Goal: Task Accomplishment & Management: Complete application form

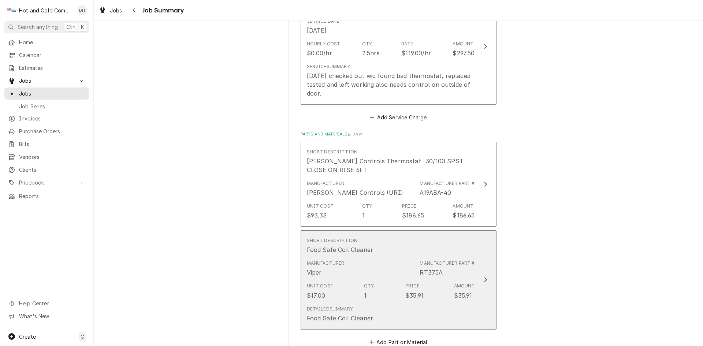
scroll to position [611, 0]
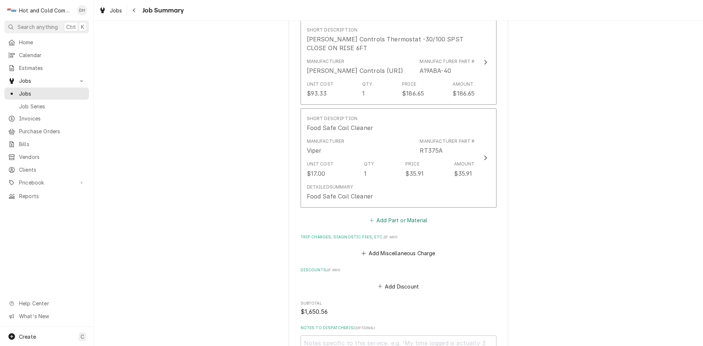
click at [411, 222] on button "Add Part or Material" at bounding box center [398, 220] width 60 height 10
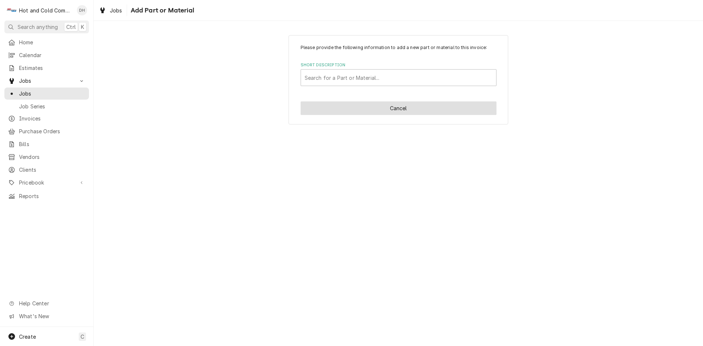
click at [429, 109] on button "Cancel" at bounding box center [399, 108] width 196 height 14
type textarea "x"
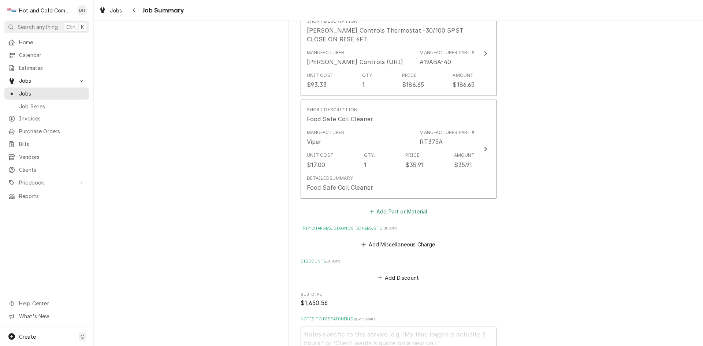
click at [397, 210] on button "Add Part or Material" at bounding box center [398, 211] width 60 height 10
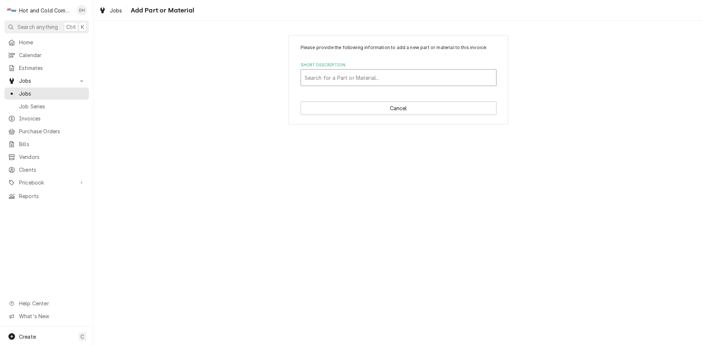
click at [363, 79] on div "Short Description" at bounding box center [399, 77] width 188 height 13
type input "Sporlan TXV 3/8 x1/2x1/4"
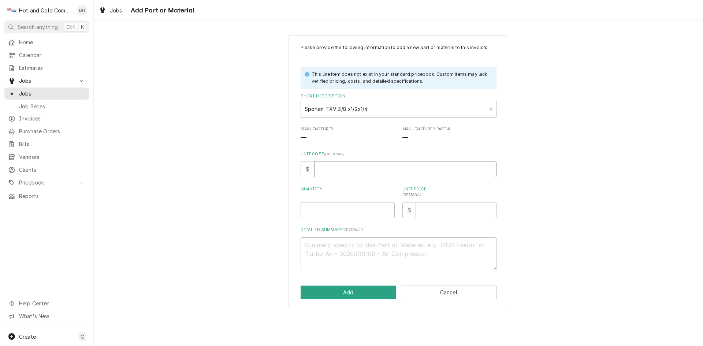
click at [353, 169] on input "Unit Cost ( optional )" at bounding box center [405, 169] width 182 height 16
type textarea "x"
type input "1"
type textarea "x"
type input "19"
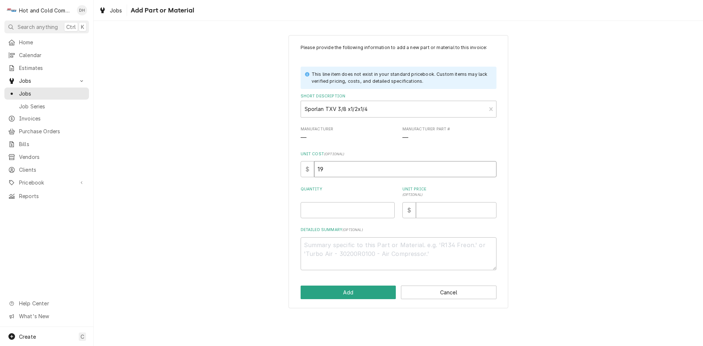
type textarea "x"
type input "195"
type textarea "x"
type input "195.1"
type textarea "x"
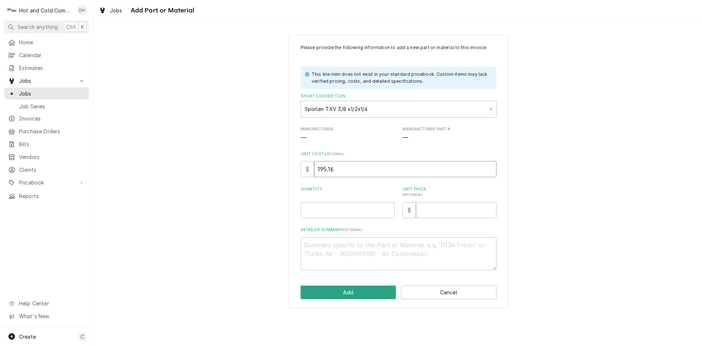
type input "195.16"
click at [340, 213] on input "Quantity" at bounding box center [348, 210] width 94 height 16
type textarea "x"
type input "1"
click at [417, 211] on input "Unit Price ( optional )" at bounding box center [456, 210] width 81 height 16
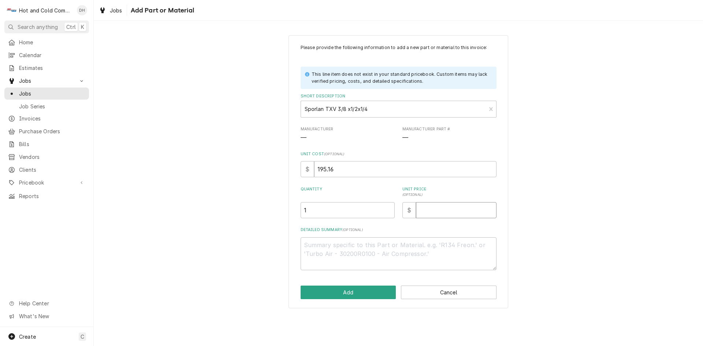
type textarea "x"
type input "3"
type textarea "x"
type input "35"
type textarea "x"
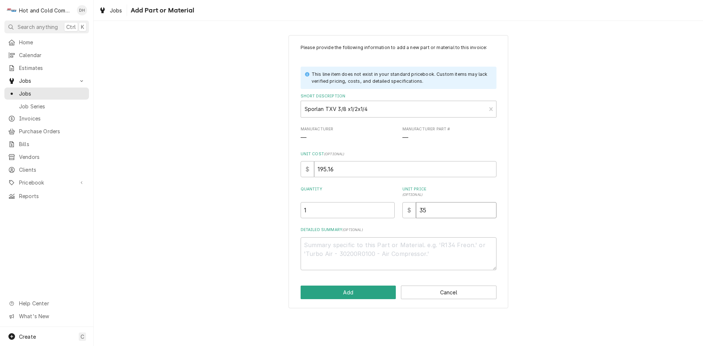
type input "35.9"
type textarea "x"
type input "35.96"
click at [343, 291] on button "Add" at bounding box center [349, 293] width 96 height 14
type textarea "x"
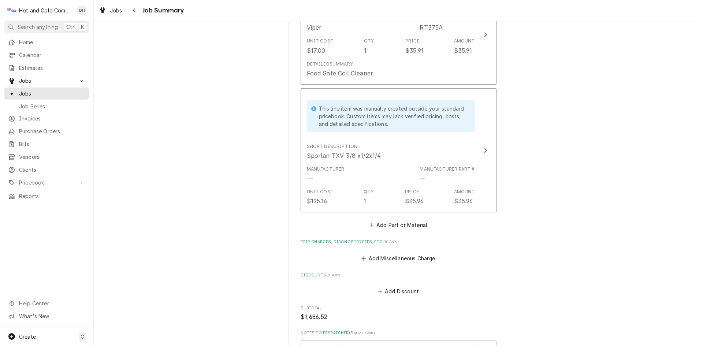
scroll to position [750, 0]
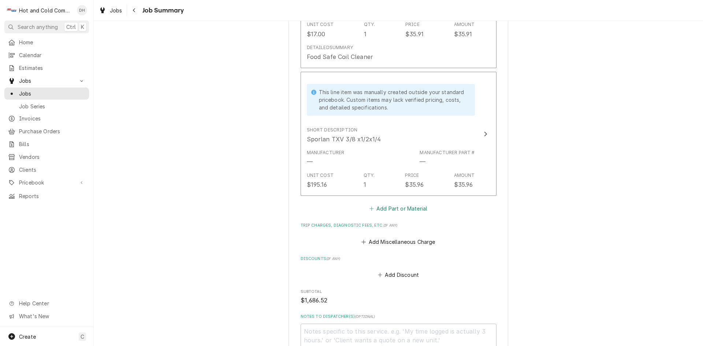
click at [380, 206] on button "Add Part or Material" at bounding box center [398, 209] width 60 height 10
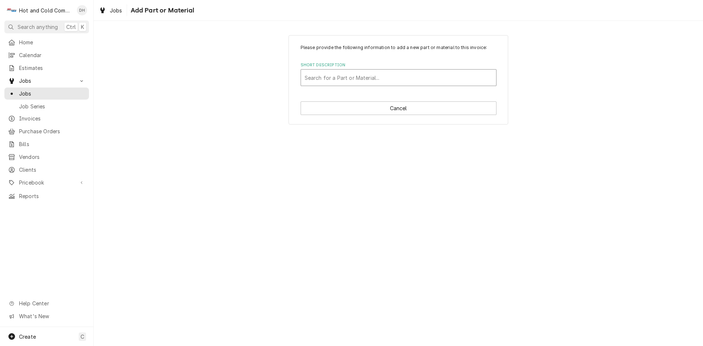
click at [395, 74] on div "Short Description" at bounding box center [399, 77] width 188 height 13
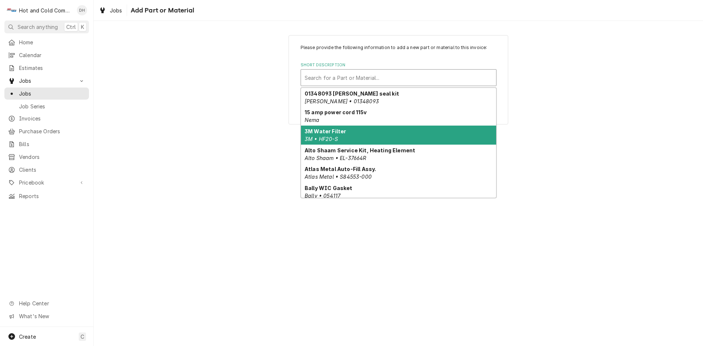
type input "r"
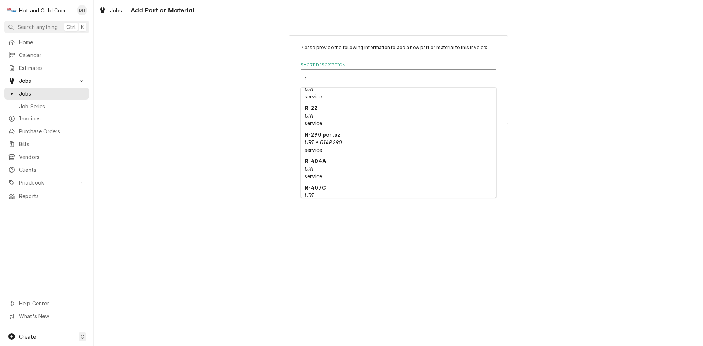
scroll to position [1066, 0]
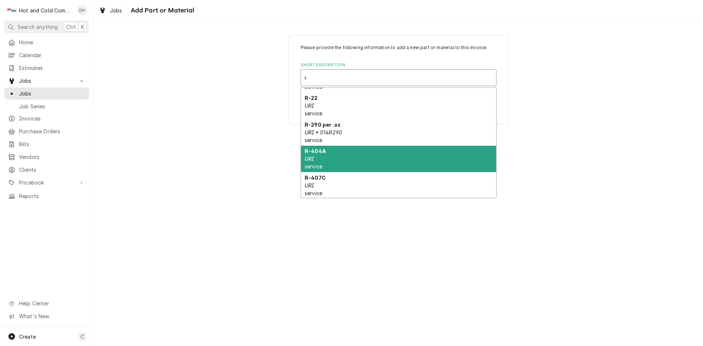
click at [314, 148] on strong "R-404A" at bounding box center [315, 151] width 21 height 6
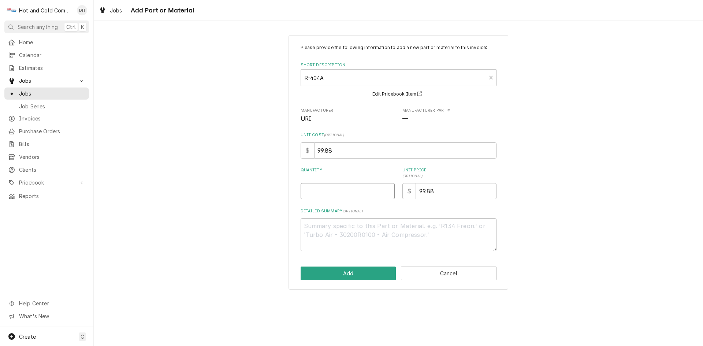
click at [325, 190] on input "Quantity" at bounding box center [348, 191] width 94 height 16
type textarea "x"
type input "1"
type textarea "x"
type input "10"
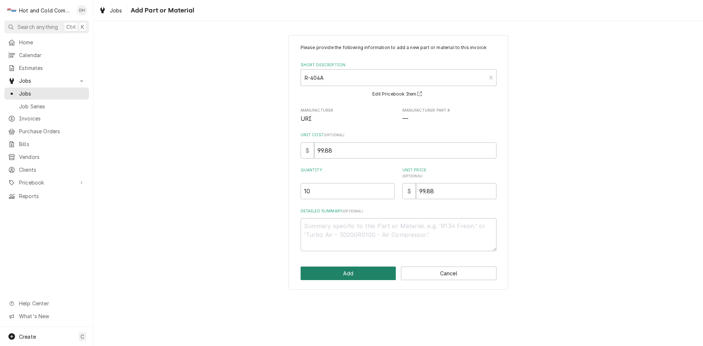
click at [379, 271] on button "Add" at bounding box center [349, 274] width 96 height 14
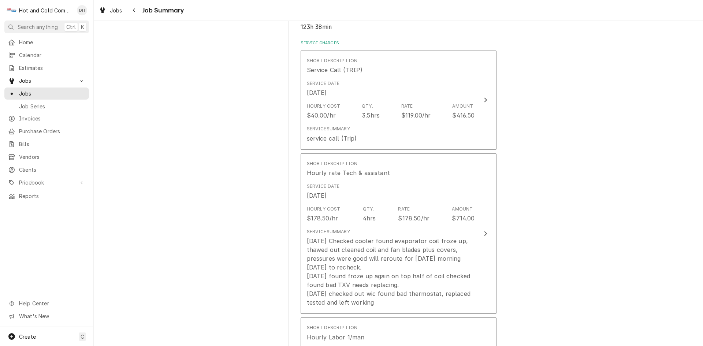
scroll to position [148, 0]
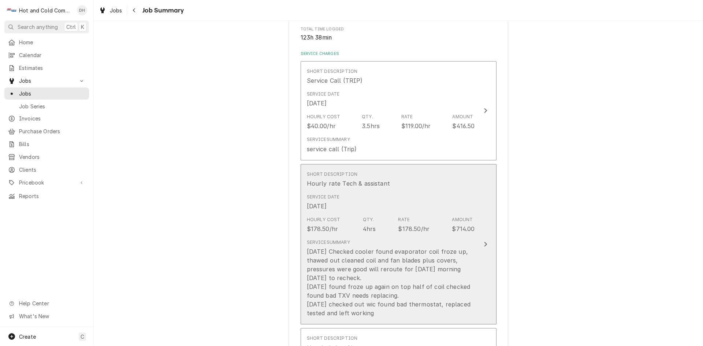
click at [435, 214] on div "Hourly Cost $178.50/hr Qty. 4hrs Rate $178.50/hr Amount $714.00" at bounding box center [391, 225] width 168 height 23
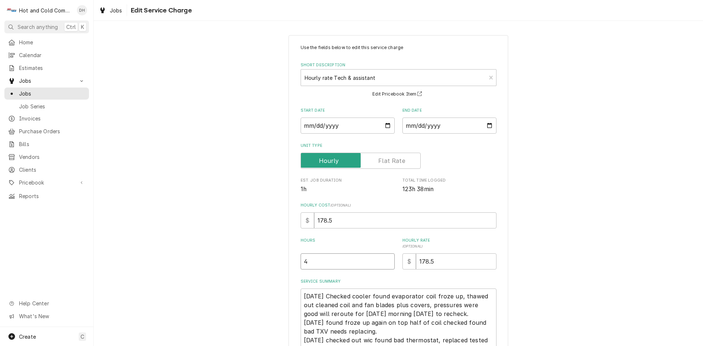
click at [324, 265] on input "4" at bounding box center [348, 261] width 94 height 16
type textarea "x"
type input "1"
type textarea "x"
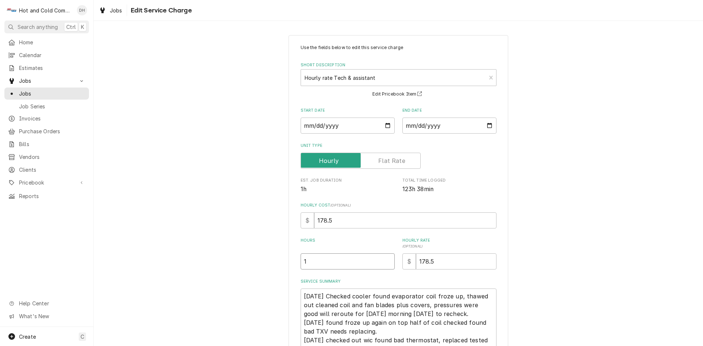
type input "10"
type textarea "x"
type input "10.7"
type textarea "x"
type input "10.75"
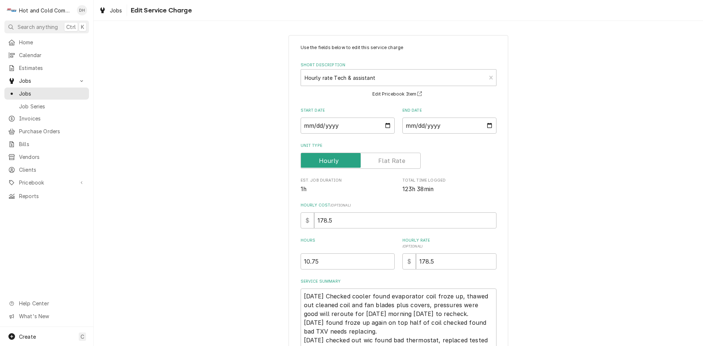
click at [524, 223] on div "Use the fields below to edit this service charge Short Description Hourly rate …" at bounding box center [398, 225] width 609 height 392
click at [488, 126] on input "2025-06-13" at bounding box center [450, 126] width 94 height 16
type textarea "x"
type input "2025-07-13"
type textarea "x"
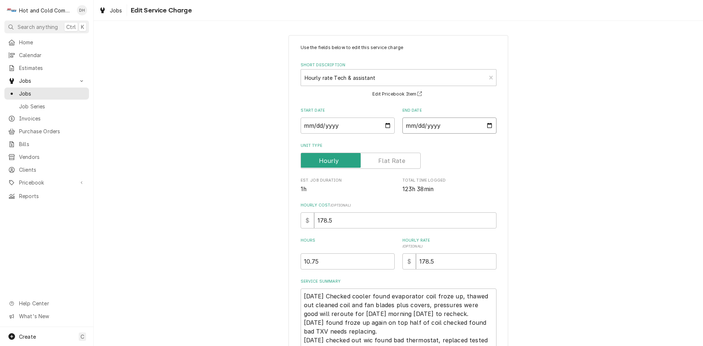
type input "2025-08-13"
type textarea "x"
type input "2025-08-19"
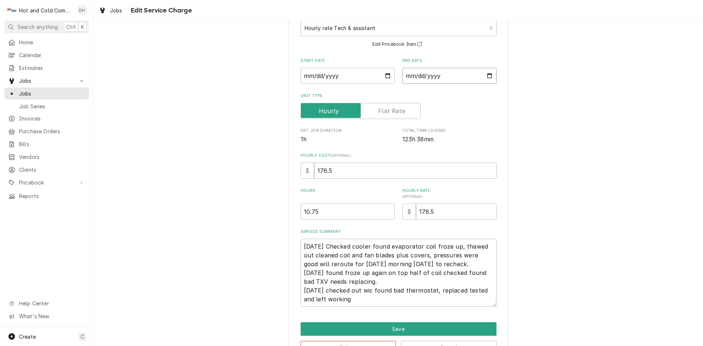
scroll to position [74, 0]
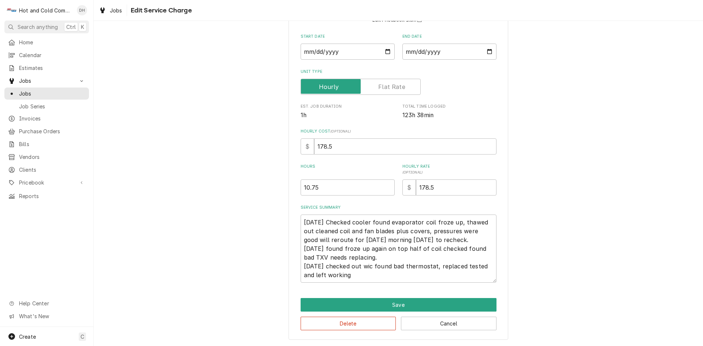
click at [552, 144] on div "Use the fields below to edit this service charge Short Description Hourly rate …" at bounding box center [398, 151] width 609 height 392
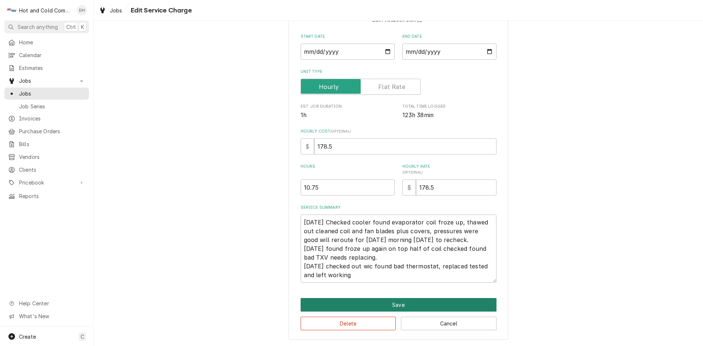
click at [400, 304] on button "Save" at bounding box center [399, 305] width 196 height 14
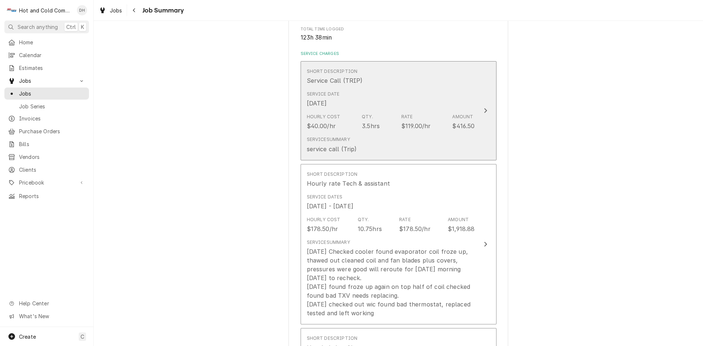
click at [432, 93] on div "Service Date Jun 13, 2025" at bounding box center [391, 99] width 168 height 23
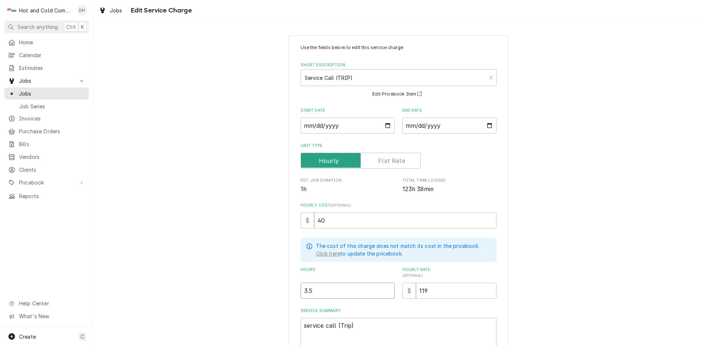
click at [329, 294] on input "3.5" at bounding box center [348, 291] width 94 height 16
type textarea "x"
type input "3"
type textarea "x"
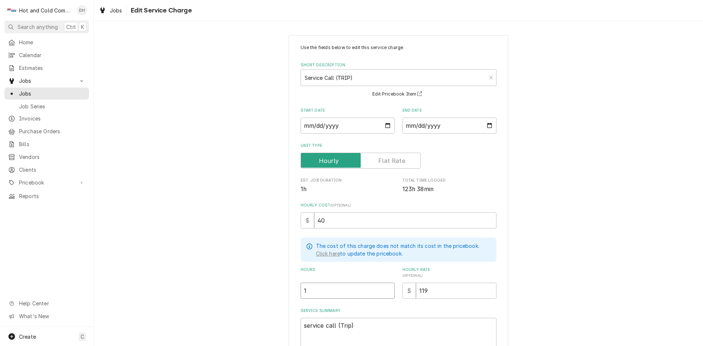
type input "1"
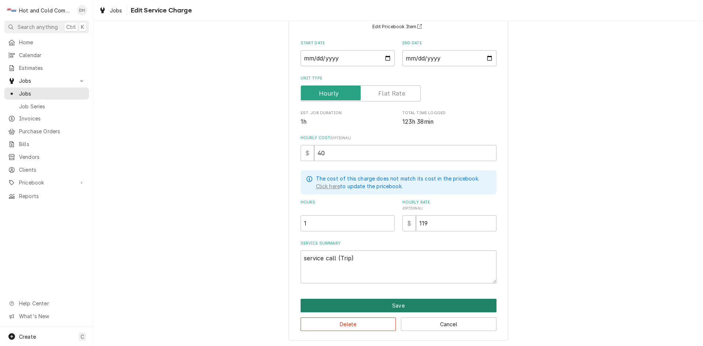
click at [404, 306] on button "Save" at bounding box center [399, 306] width 196 height 14
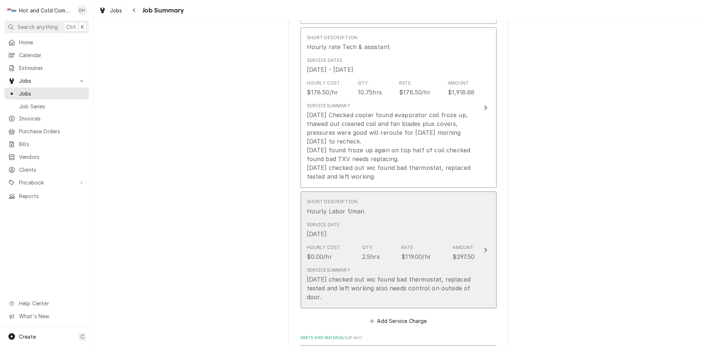
scroll to position [270, 0]
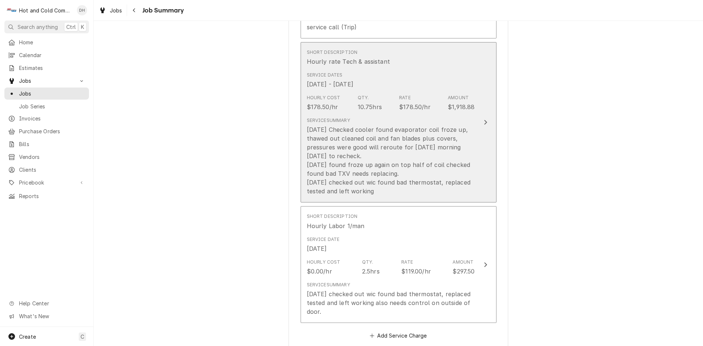
click at [443, 97] on div "Hourly Cost $178.50/hr Qty. 10.75hrs Rate $178.50/hr Amount $1,918.88" at bounding box center [391, 103] width 168 height 23
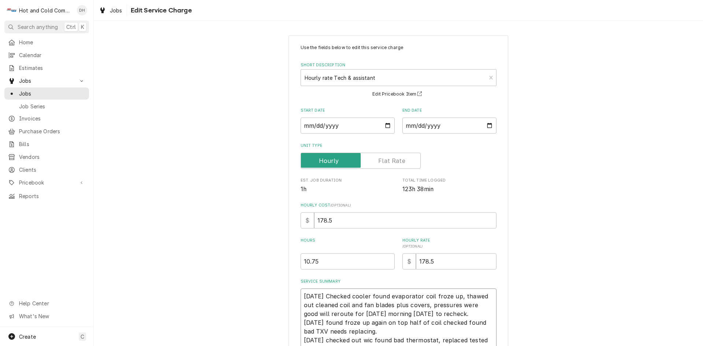
drag, startPoint x: 452, startPoint y: 314, endPoint x: 298, endPoint y: 300, distance: 154.1
click at [301, 300] on textarea "6/13/25 Checked cooler found evaporator coil froze up, thawed out cleaned coil …" at bounding box center [399, 323] width 196 height 68
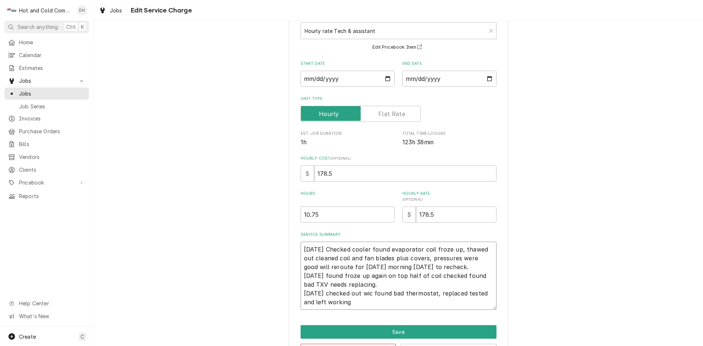
scroll to position [74, 0]
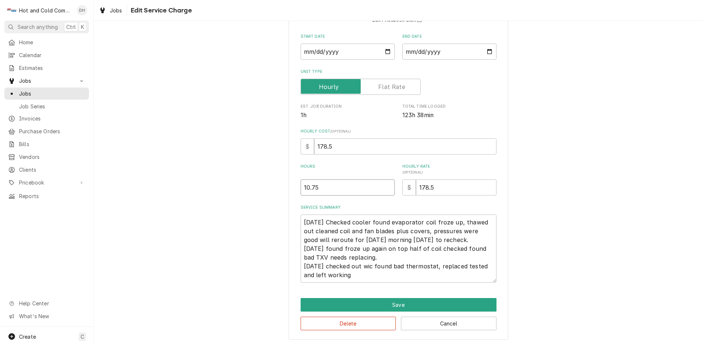
click at [362, 189] on input "10.75" at bounding box center [348, 187] width 94 height 16
type textarea "x"
type input "10.7"
type textarea "x"
type input "10"
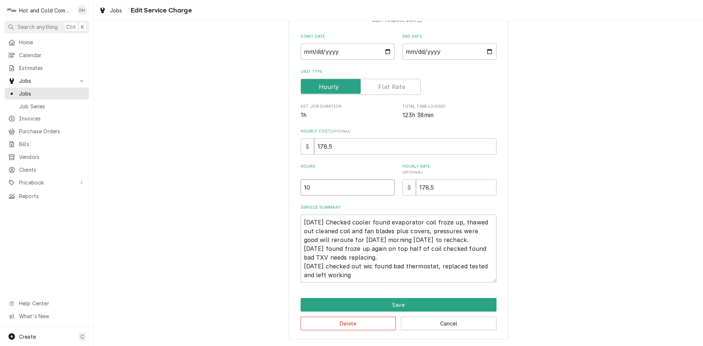
type textarea "x"
type input "1"
type textarea "x"
type input "9"
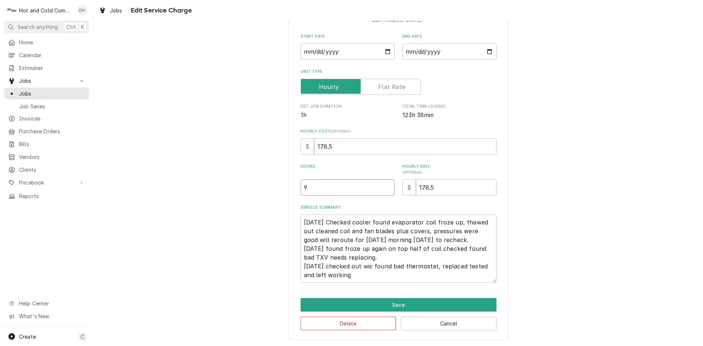
type textarea "x"
type input "9.7"
type textarea "x"
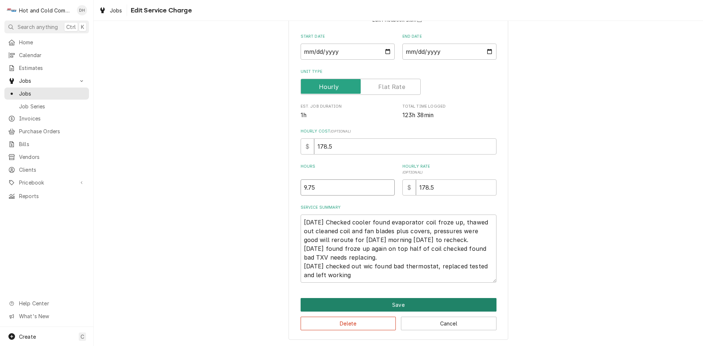
type input "9.75"
click at [399, 305] on button "Save" at bounding box center [399, 305] width 196 height 14
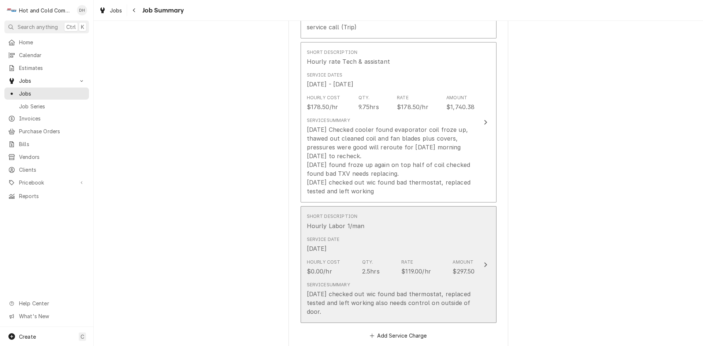
click at [433, 219] on div "Short Description Hourly Labor 1/man" at bounding box center [391, 221] width 168 height 23
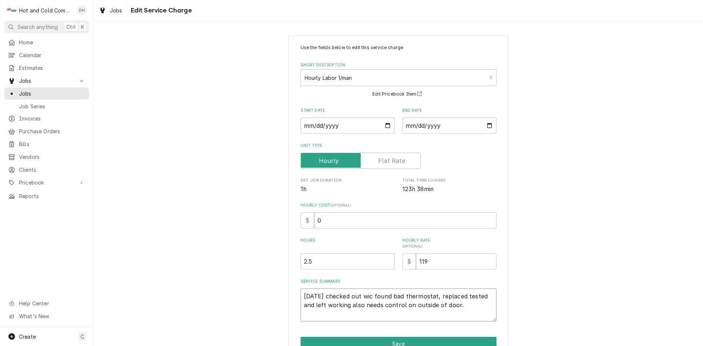
click at [301, 296] on textarea "8/19/25 checked out wic found bad thermostat, replaced tested and left working …" at bounding box center [399, 305] width 196 height 33
type textarea "x"
type textarea "8/19/25 checked out wic found bad thermostat, replaced tested and left working …"
type textarea "x"
type textarea "8/19/25 checked out wic found bad thermostat, replaced tested and left working …"
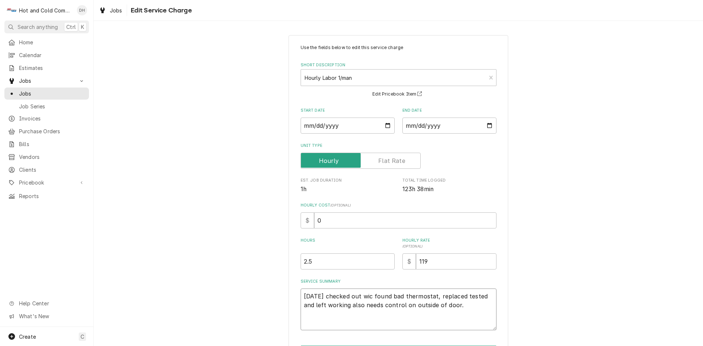
type textarea "x"
type textarea "8/19/25 checked out wic found bad thermostat, replaced tested and left working …"
click at [303, 294] on textarea "8/19/25 checked out wic found bad thermostat, replaced tested and left working …" at bounding box center [399, 314] width 196 height 51
paste textarea "6/13/25 Checked cooler found evaporator coil froze up, thawed out cleaned coil …"
type textarea "x"
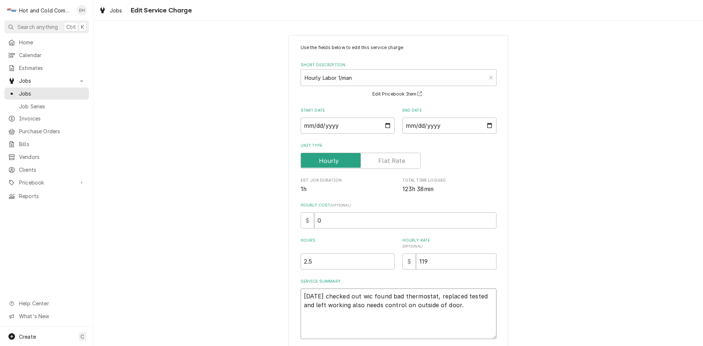
type textarea "6/13/25 Checked cooler found evaporator coil froze up, thawed out cleaned coil …"
click at [301, 337] on textarea "6/13/25 Checked cooler found evaporator coil froze up, thawed out cleaned coil …" at bounding box center [399, 323] width 196 height 68
type textarea "x"
type textarea "6/13/25 Checked cooler found evaporator coil froze up, thawed out cleaned coil …"
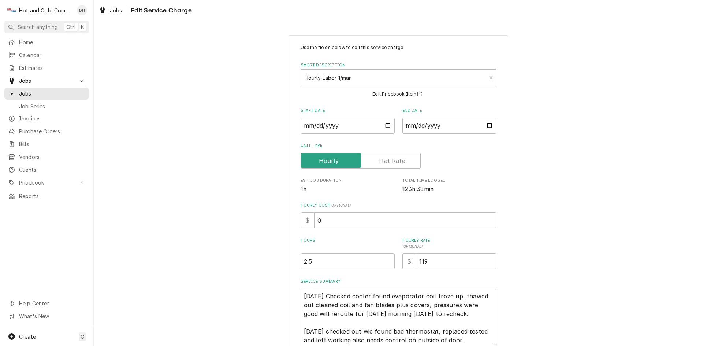
type textarea "x"
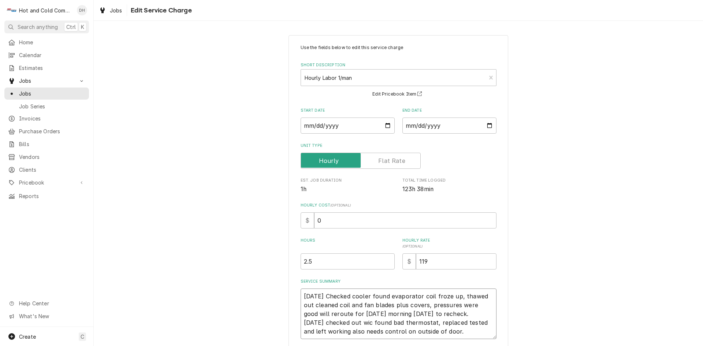
scroll to position [56, 0]
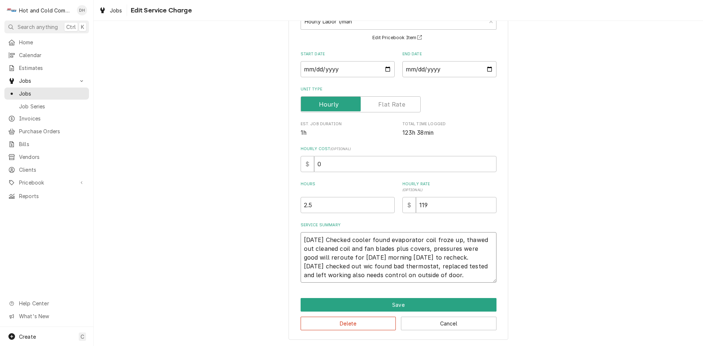
type textarea "6/13/25 Checked cooler found evaporator coil froze up, thawed out cleaned coil …"
click at [304, 203] on input "2.5" at bounding box center [348, 205] width 94 height 16
type textarea "x"
type input "25.5"
type textarea "x"
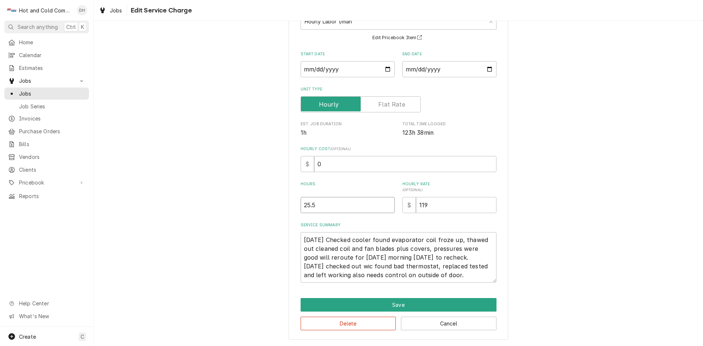
type input "2.5"
type textarea "x"
type input ".5"
type textarea "x"
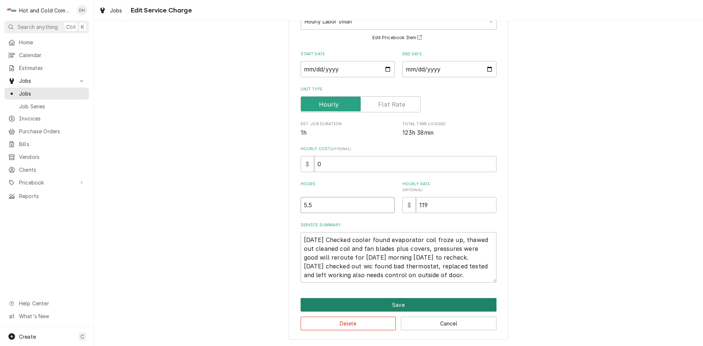
type input "5.5"
click at [390, 305] on button "Save" at bounding box center [399, 305] width 196 height 14
type textarea "x"
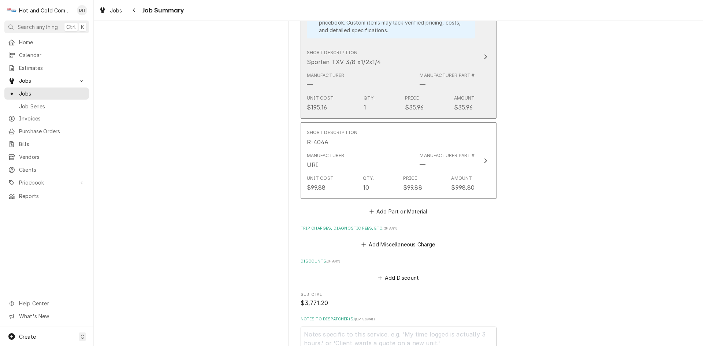
scroll to position [881, 0]
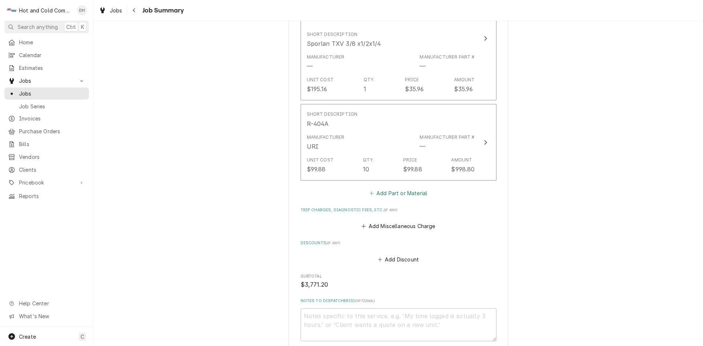
click at [398, 194] on button "Add Part or Material" at bounding box center [398, 193] width 60 height 10
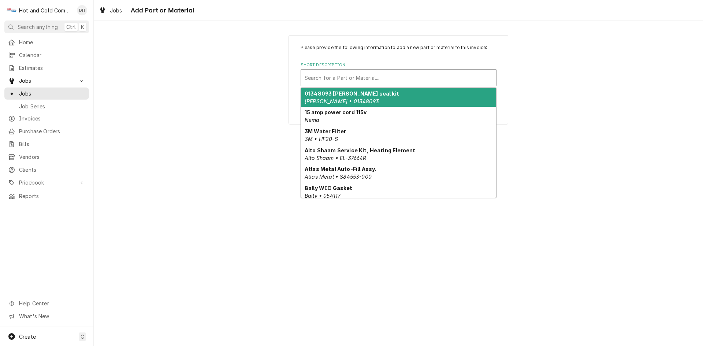
drag, startPoint x: 364, startPoint y: 79, endPoint x: 311, endPoint y: 85, distance: 53.4
click at [364, 79] on div "Short Description" at bounding box center [399, 77] width 188 height 13
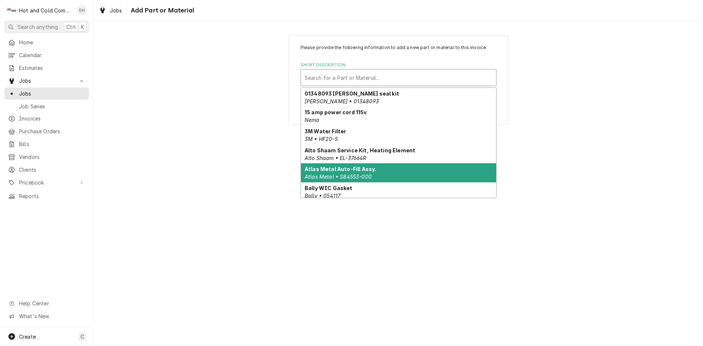
scroll to position [79, 0]
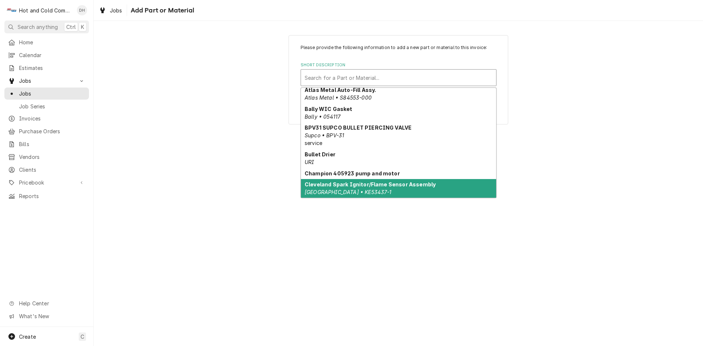
type input "t"
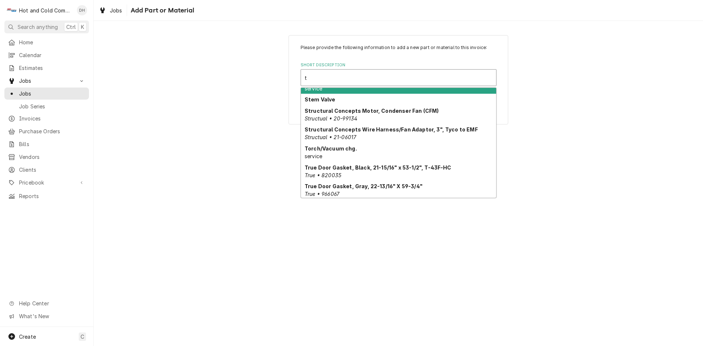
scroll to position [1181, 0]
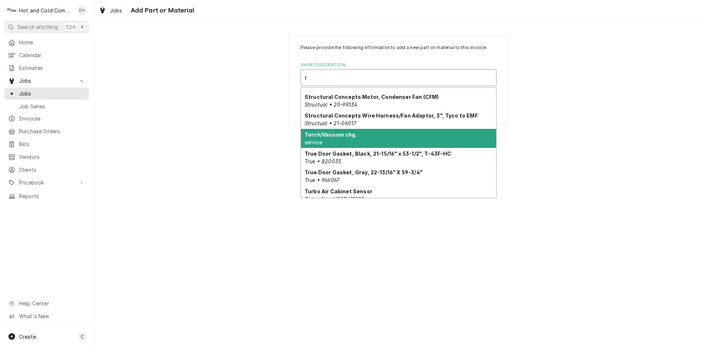
click at [395, 129] on div "Torch/Vacuum chg. service" at bounding box center [398, 138] width 195 height 19
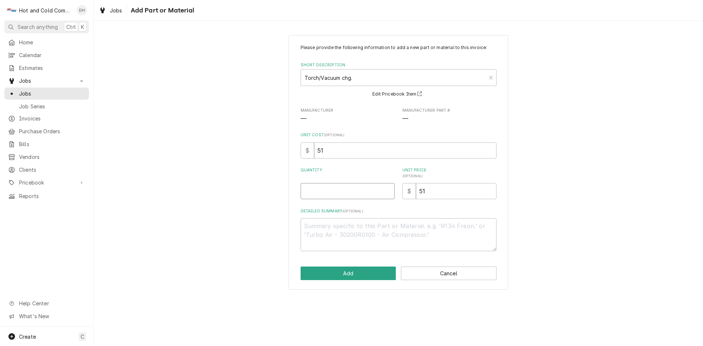
click at [346, 195] on input "Quantity" at bounding box center [348, 191] width 94 height 16
type textarea "x"
type input "1"
click at [351, 273] on button "Add" at bounding box center [349, 274] width 96 height 14
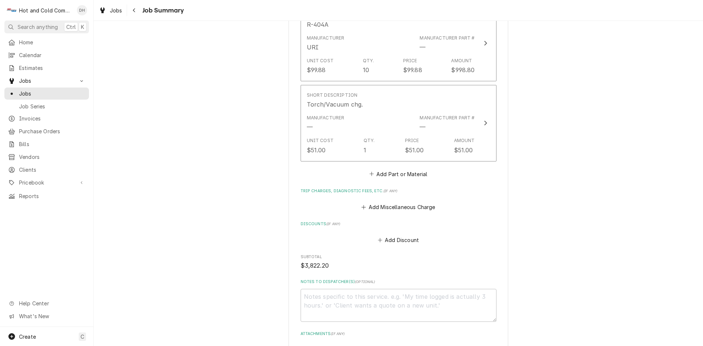
scroll to position [1068, 0]
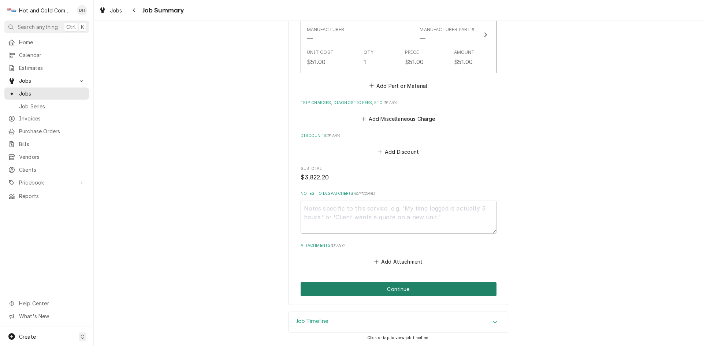
click at [403, 289] on button "Continue" at bounding box center [399, 289] width 196 height 14
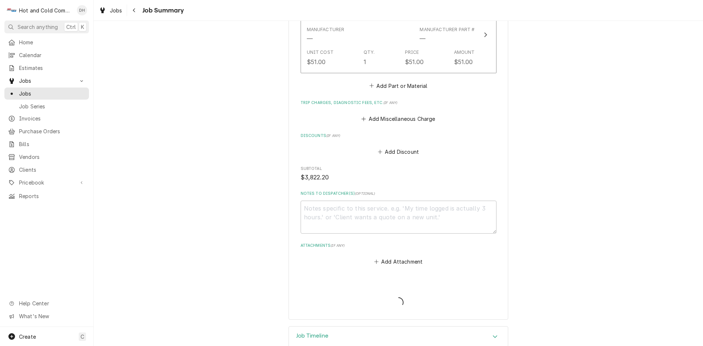
type textarea "x"
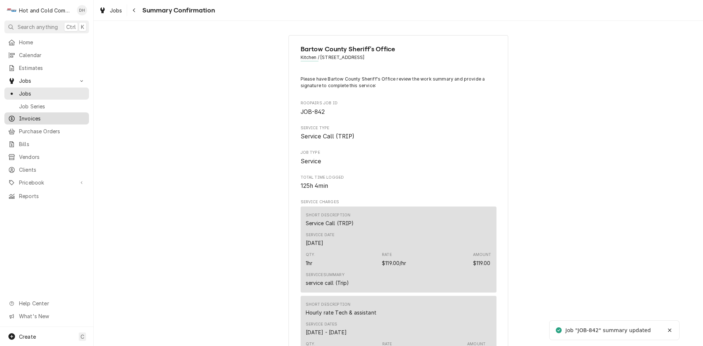
click at [30, 116] on span "Invoices" at bounding box center [52, 119] width 66 height 8
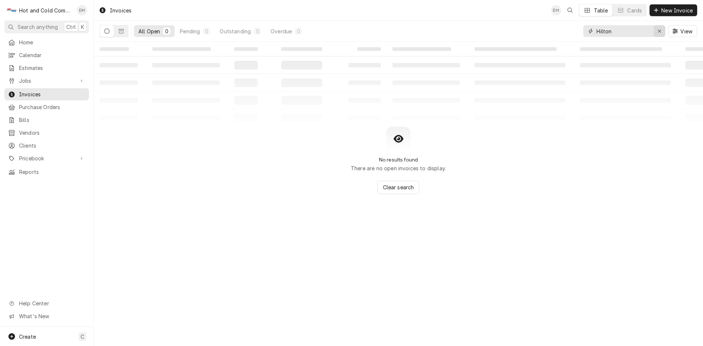
click at [662, 31] on div "Erase input" at bounding box center [659, 30] width 7 height 7
type input "502291"
click at [118, 31] on button "Dynamic Content Wrapper" at bounding box center [121, 31] width 14 height 12
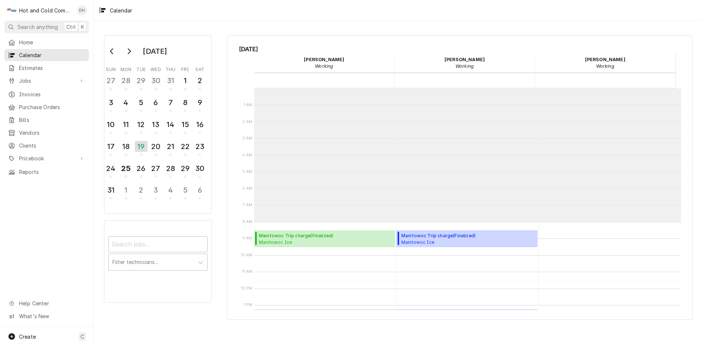
scroll to position [134, 0]
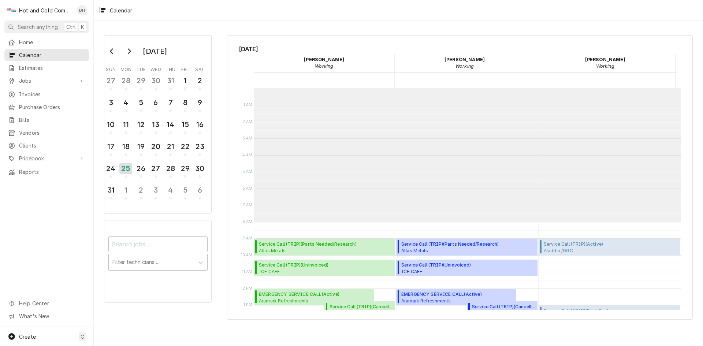
scroll to position [134, 0]
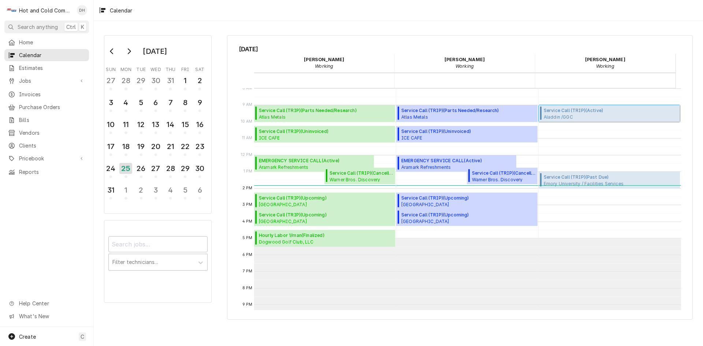
click at [594, 114] on span "Service Call (TRIP) ( Active )" at bounding box center [573, 110] width 59 height 7
click at [147, 170] on div "26" at bounding box center [141, 168] width 13 height 12
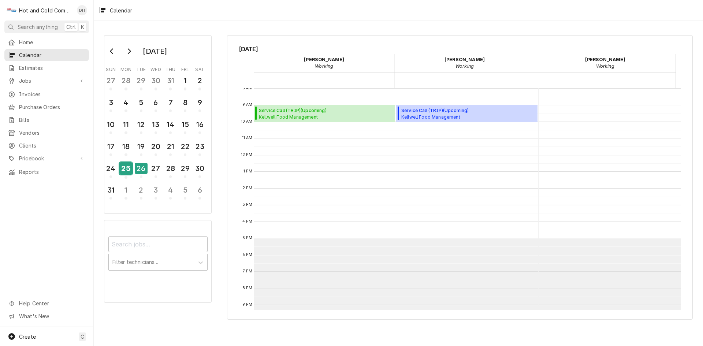
click at [125, 171] on div "25" at bounding box center [125, 168] width 13 height 12
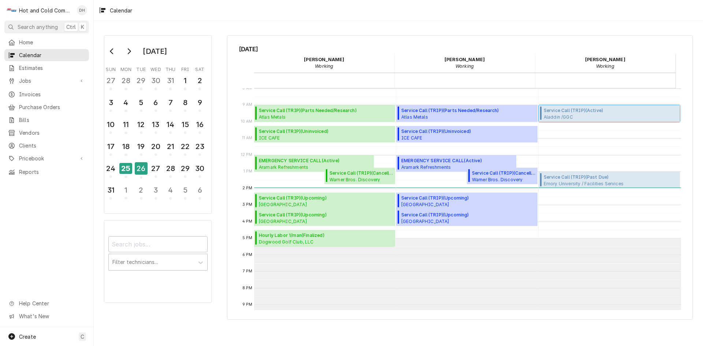
click at [576, 116] on span "Aladdin /GGC CAFE / 1000 University Center Ln, Lawrenceville, GA 30043" at bounding box center [573, 117] width 59 height 6
click at [144, 170] on div "26" at bounding box center [141, 168] width 13 height 12
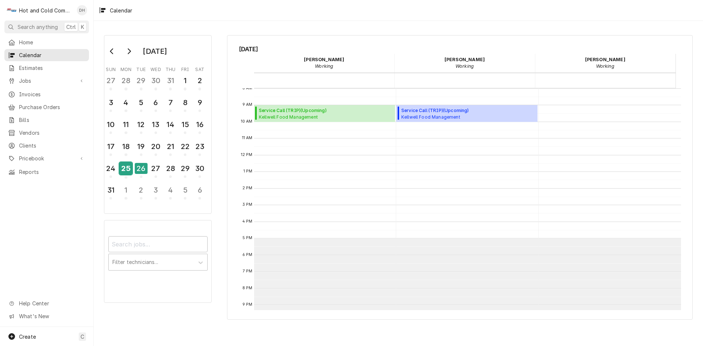
click at [129, 171] on div "25" at bounding box center [125, 168] width 13 height 12
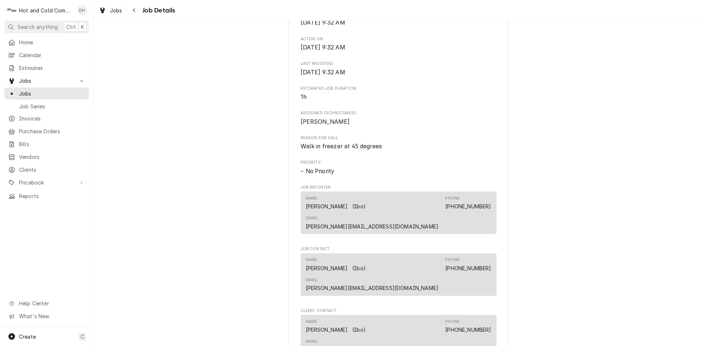
scroll to position [488, 0]
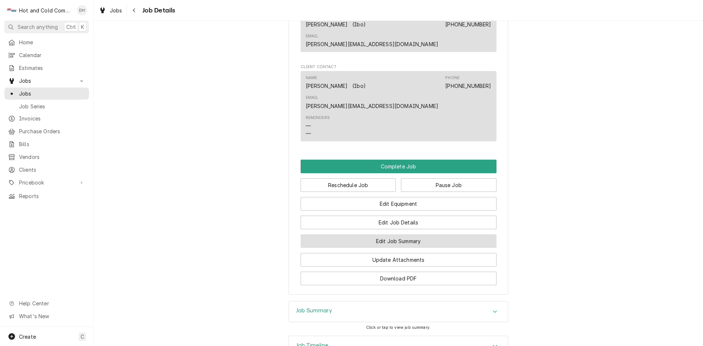
drag, startPoint x: 411, startPoint y: 187, endPoint x: 472, endPoint y: 181, distance: 60.7
click at [413, 234] on button "Edit Job Summary" at bounding box center [399, 241] width 196 height 14
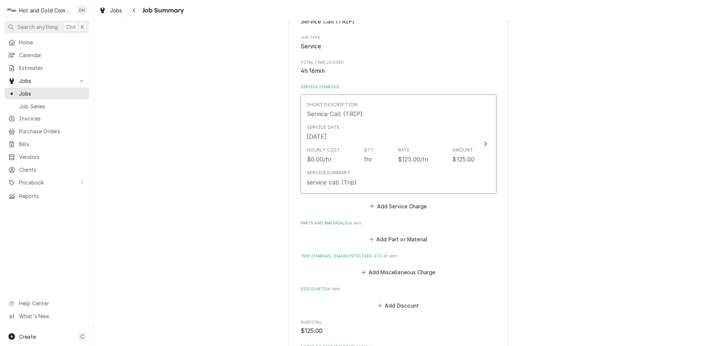
scroll to position [122, 0]
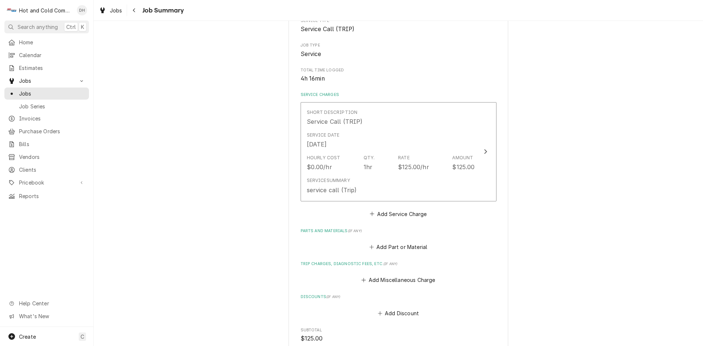
scroll to position [122, 0]
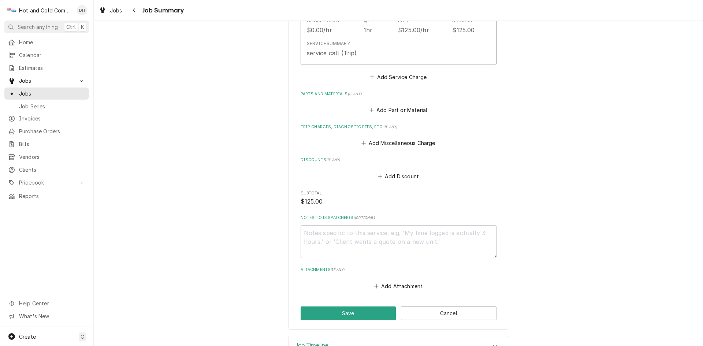
scroll to position [122, 0]
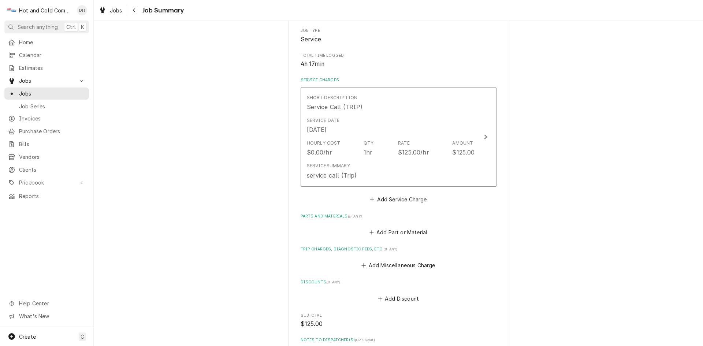
type textarea "x"
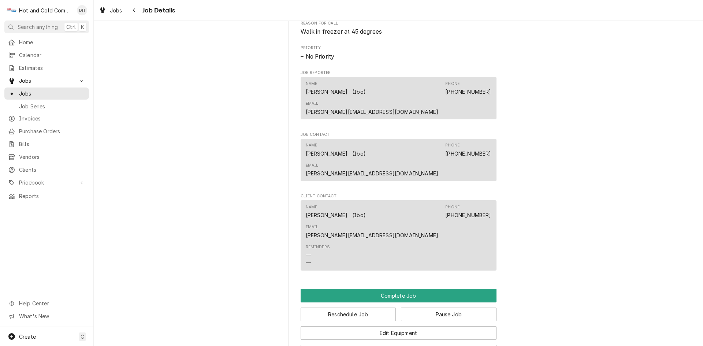
scroll to position [488, 0]
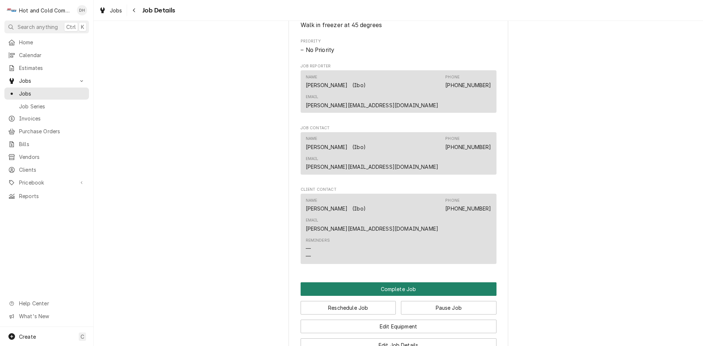
click at [400, 282] on button "Complete Job" at bounding box center [399, 289] width 196 height 14
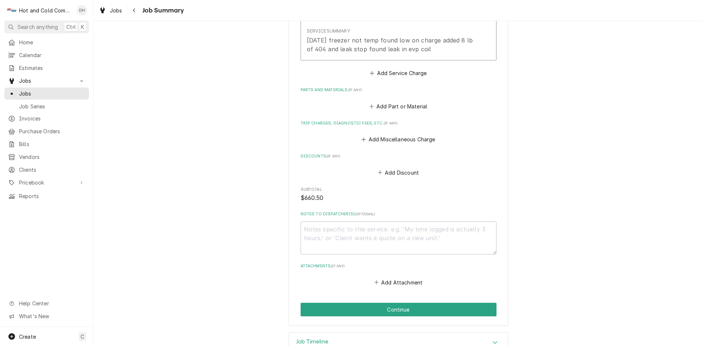
scroll to position [366, 0]
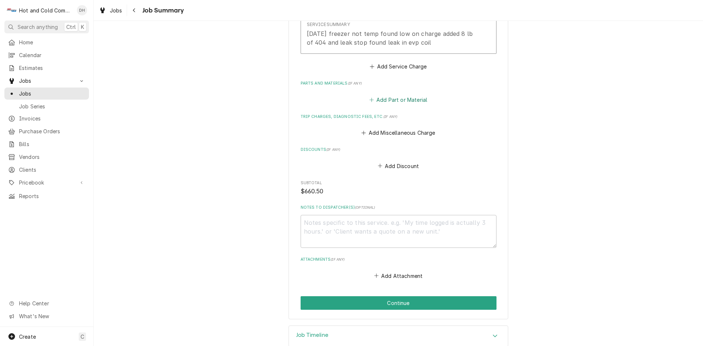
click at [387, 99] on button "Add Part or Material" at bounding box center [398, 99] width 60 height 10
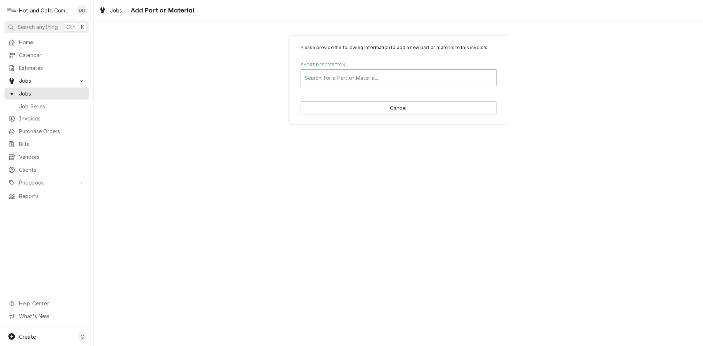
click at [345, 76] on div "Short Description" at bounding box center [399, 77] width 188 height 13
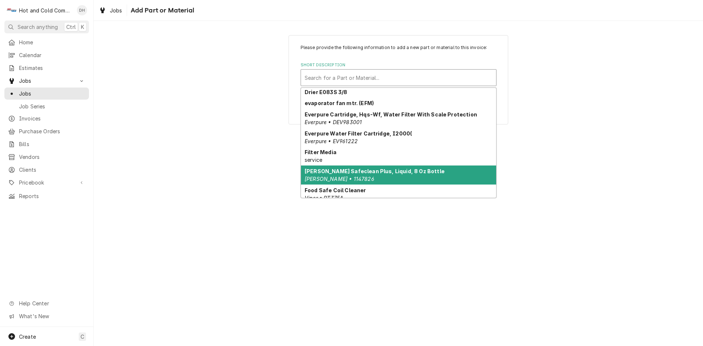
scroll to position [434, 0]
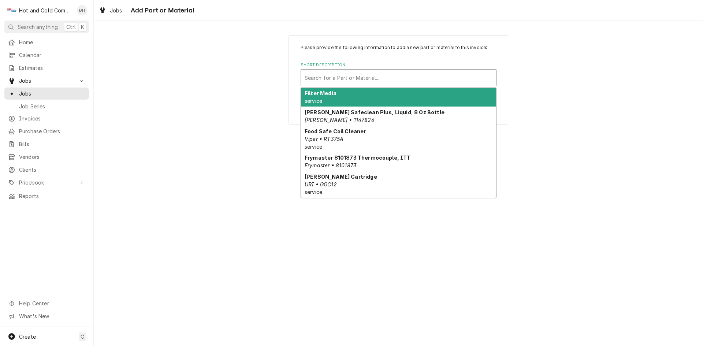
type input "R"
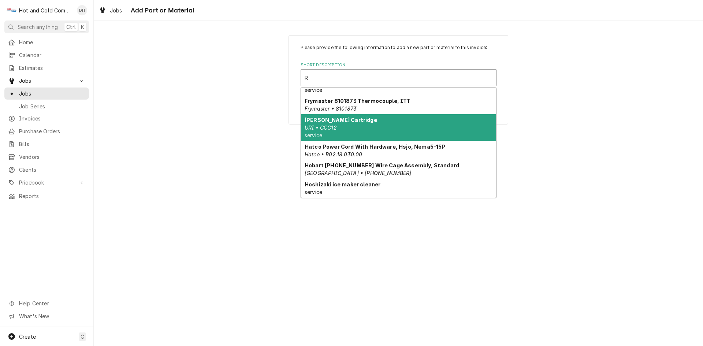
scroll to position [445, 0]
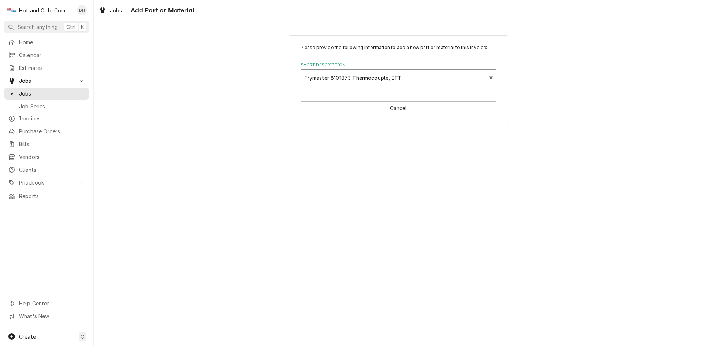
type textarea "x"
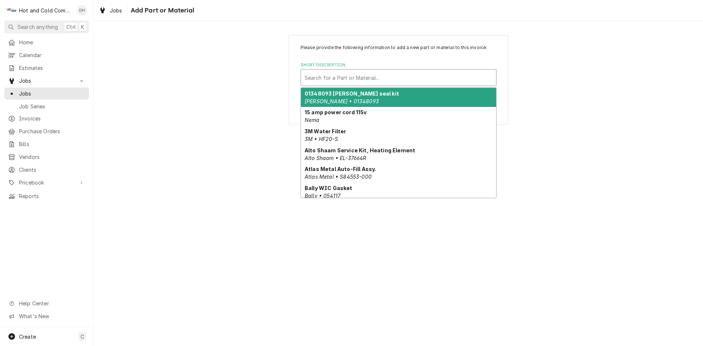
click at [339, 74] on div "Short Description" at bounding box center [399, 77] width 188 height 13
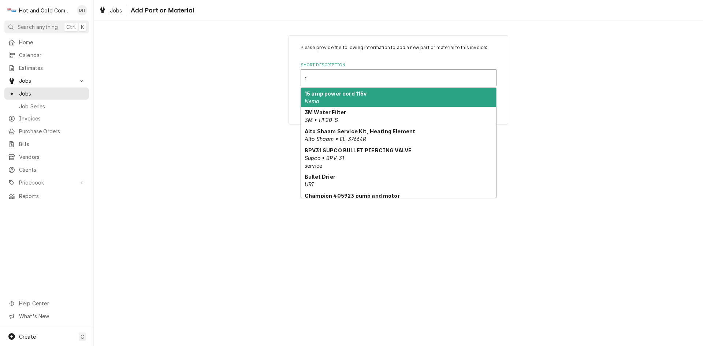
type input "r-"
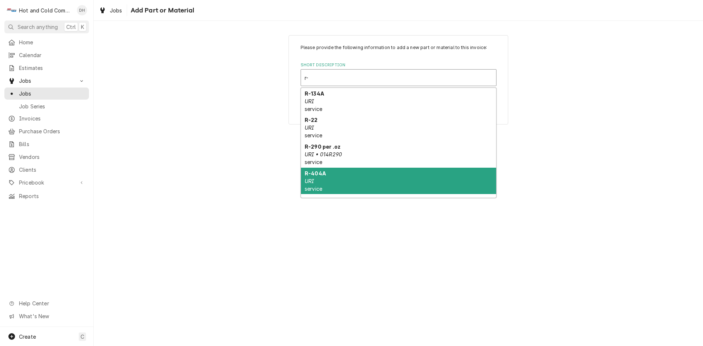
click at [330, 181] on div "R-404A URI service" at bounding box center [398, 181] width 195 height 27
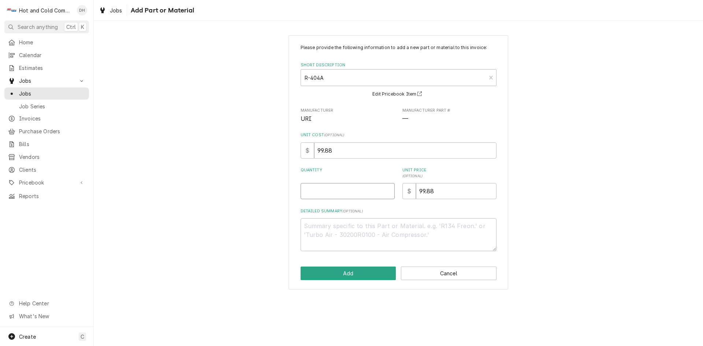
click at [316, 193] on input "Quantity" at bounding box center [348, 191] width 94 height 16
type textarea "x"
type input "8"
click at [355, 278] on button "Add" at bounding box center [349, 274] width 96 height 14
type textarea "x"
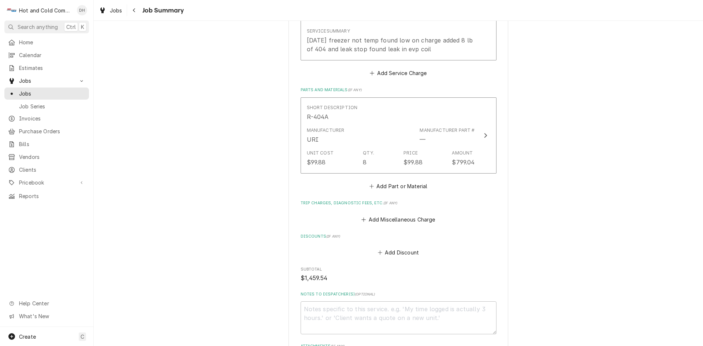
scroll to position [366, 0]
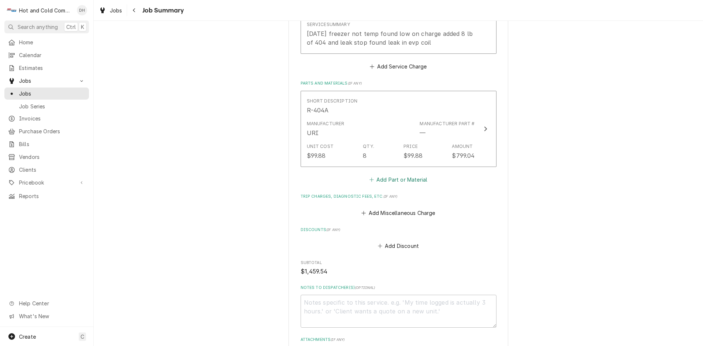
click at [403, 181] on button "Add Part or Material" at bounding box center [398, 180] width 60 height 10
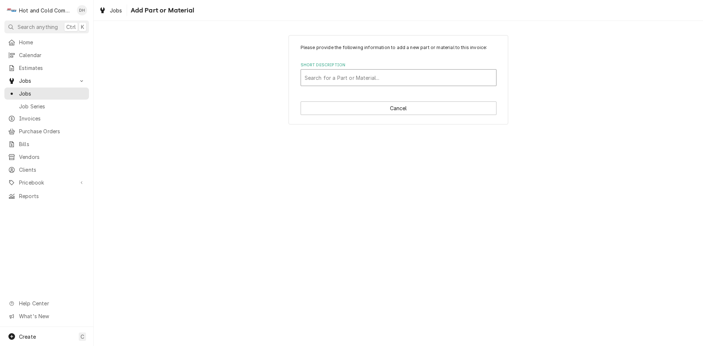
click at [342, 77] on div "Short Description" at bounding box center [399, 77] width 188 height 13
type input "st"
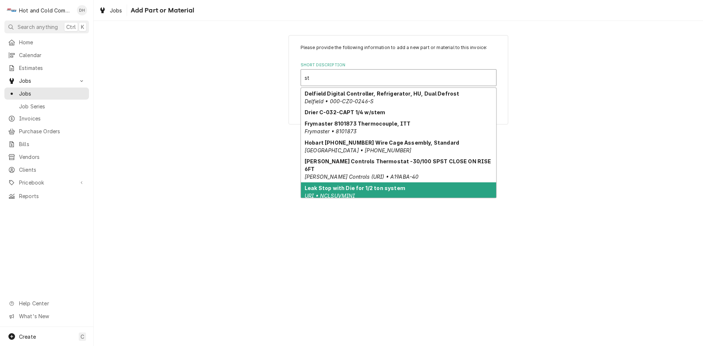
click at [397, 185] on strong "Leak Stop with Die for 1/2 ton system" at bounding box center [355, 188] width 101 height 6
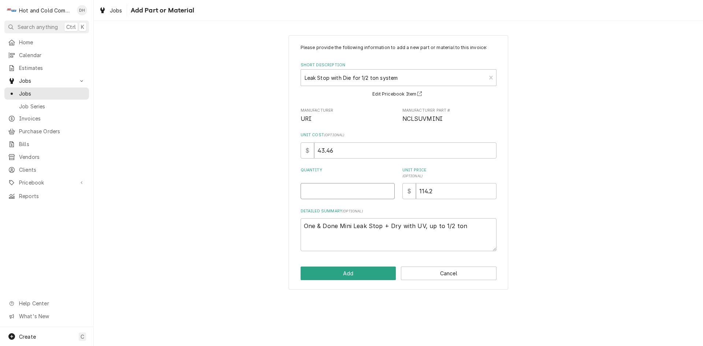
click at [332, 189] on input "Quantity" at bounding box center [348, 191] width 94 height 16
type textarea "x"
type input "2"
click at [368, 273] on button "Add" at bounding box center [349, 274] width 96 height 14
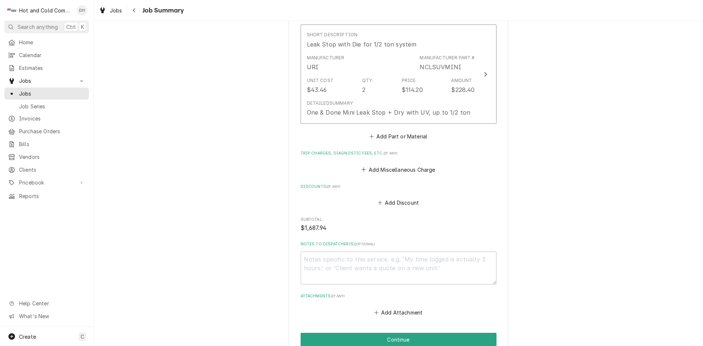
scroll to position [563, 0]
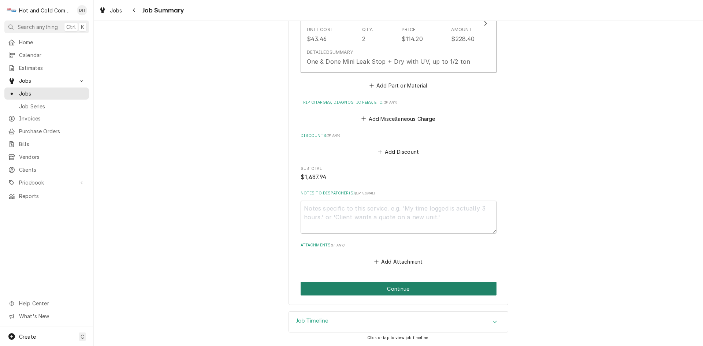
drag, startPoint x: 409, startPoint y: 288, endPoint x: 437, endPoint y: 277, distance: 30.3
click at [408, 288] on button "Continue" at bounding box center [399, 289] width 196 height 14
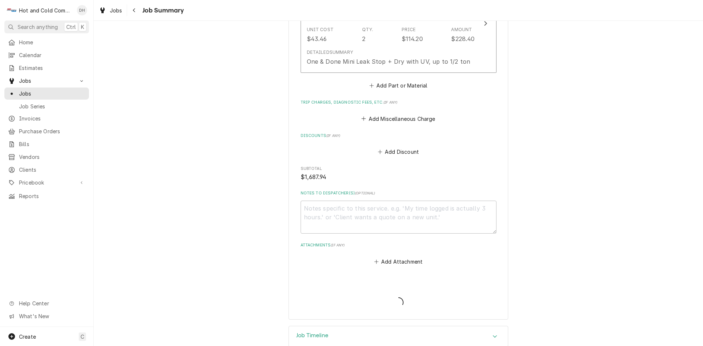
type textarea "x"
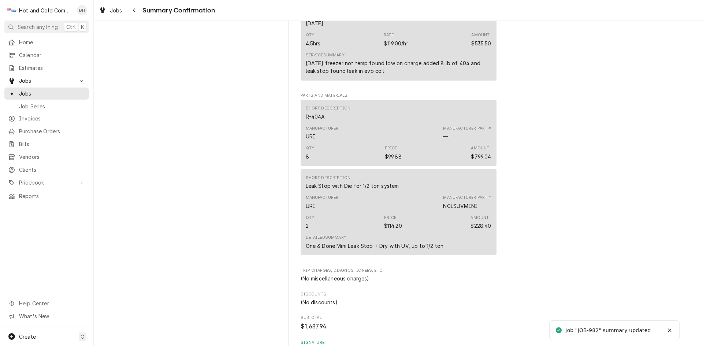
scroll to position [488, 0]
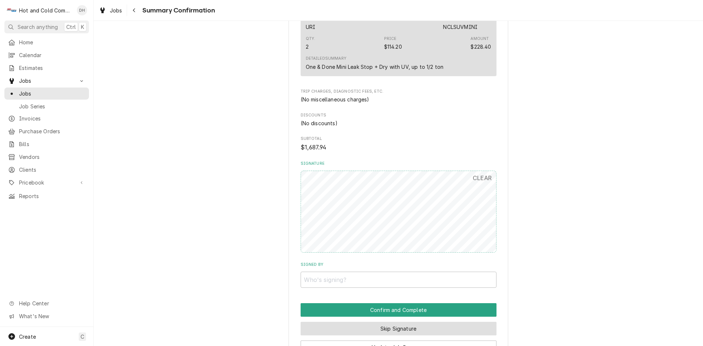
click at [375, 329] on button "Skip Signature" at bounding box center [399, 329] width 196 height 14
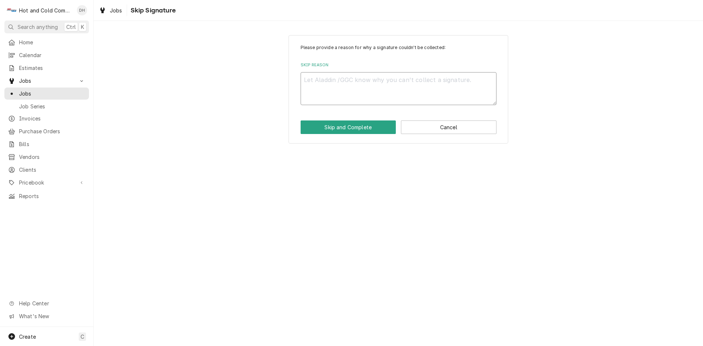
click at [303, 79] on textarea "Skip Reason" at bounding box center [399, 88] width 196 height 33
type textarea "x"
type textarea "e"
type textarea "x"
type textarea "em"
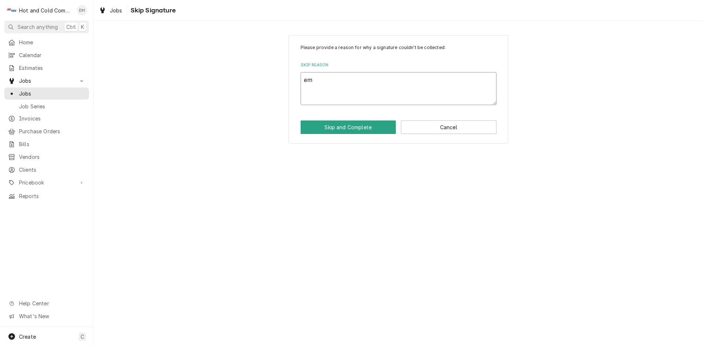
type textarea "x"
type textarea "ema"
type textarea "x"
type textarea "emai"
type textarea "x"
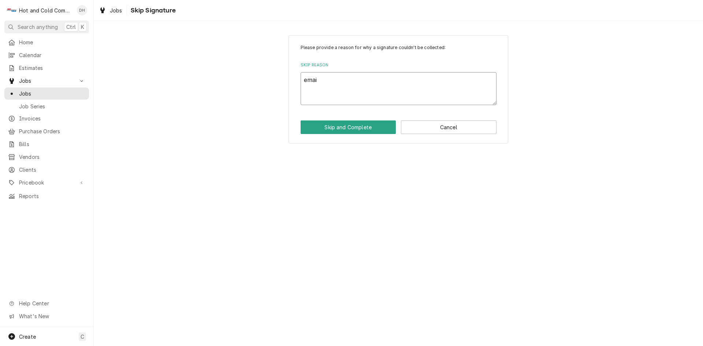
type textarea "email"
type textarea "x"
type textarea "emaile"
type textarea "x"
type textarea "emailed"
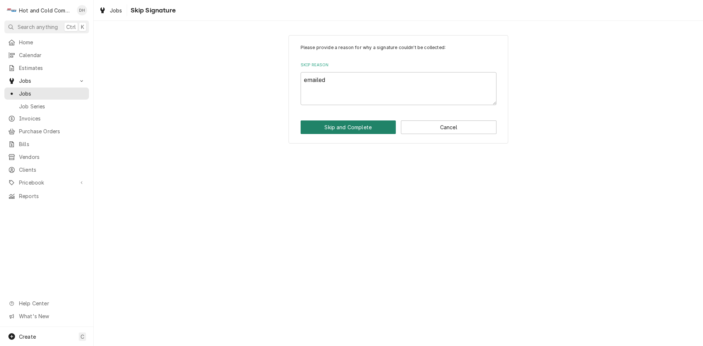
click at [341, 129] on button "Skip and Complete" at bounding box center [349, 128] width 96 height 14
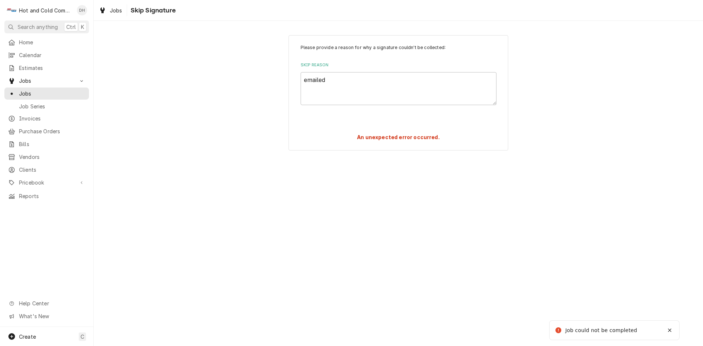
drag, startPoint x: 601, startPoint y: 330, endPoint x: 604, endPoint y: 327, distance: 4.7
click at [603, 328] on div "Job could not be completed" at bounding box center [602, 331] width 73 height 8
drag, startPoint x: 361, startPoint y: 223, endPoint x: 381, endPoint y: 209, distance: 24.2
click at [377, 214] on div "Please provide a reason for why a signature couldn't be collected: Skip Reason …" at bounding box center [398, 183] width 609 height 325
click at [338, 85] on textarea "emailed" at bounding box center [399, 88] width 196 height 33
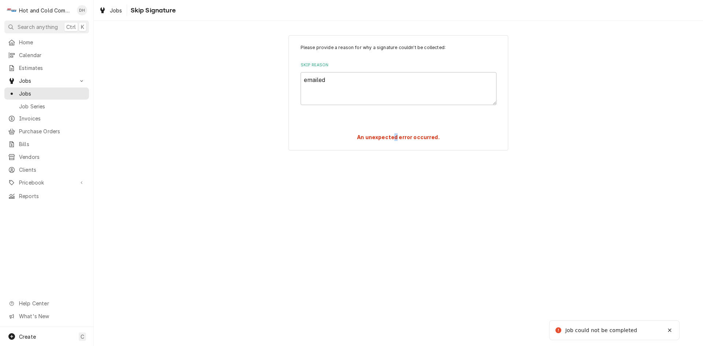
click at [398, 166] on div "Please provide a reason for why a signature couldn't be collected: Skip Reason …" at bounding box center [398, 183] width 609 height 325
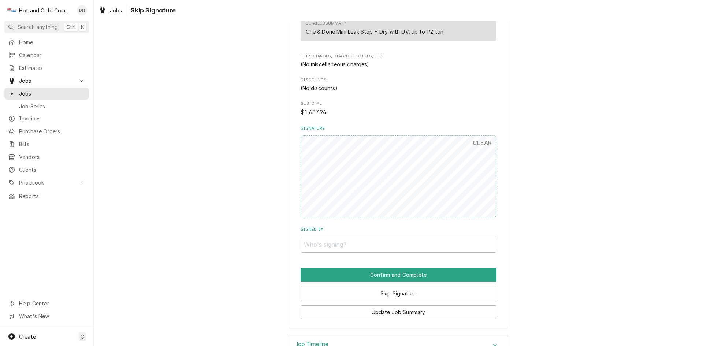
scroll to position [547, 0]
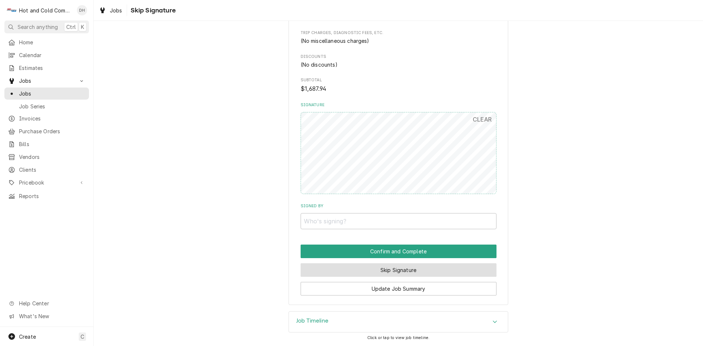
click at [383, 270] on button "Skip Signature" at bounding box center [399, 270] width 196 height 14
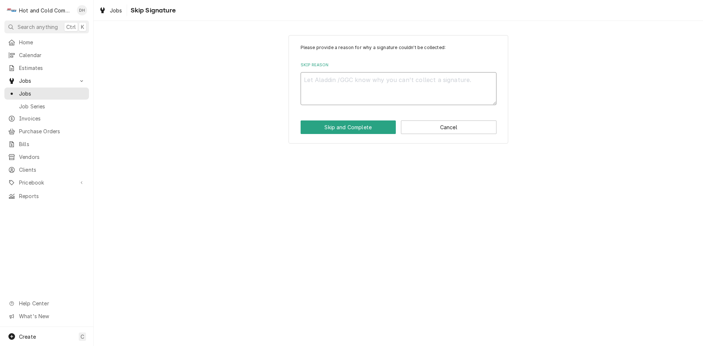
click at [353, 101] on textarea "Skip Reason" at bounding box center [399, 88] width 196 height 33
type textarea "x"
type textarea "e"
type textarea "x"
type textarea "em"
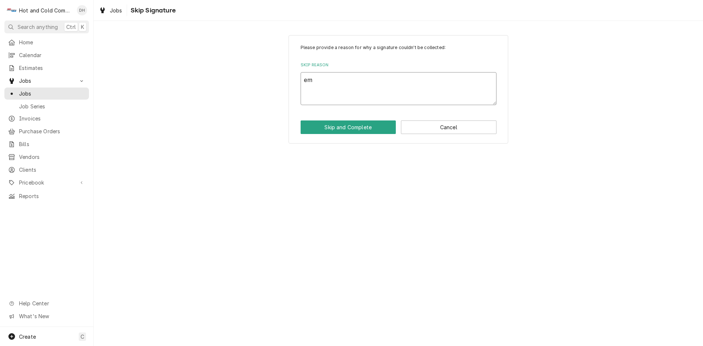
type textarea "x"
type textarea "ema"
type textarea "x"
type textarea "emai"
type textarea "x"
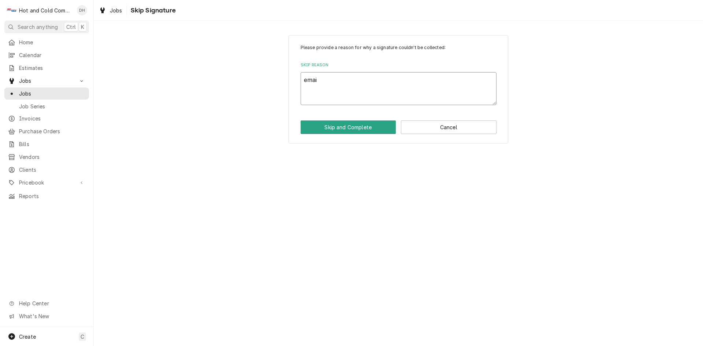
type textarea "email"
type textarea "x"
type textarea "emaile"
type textarea "x"
type textarea "emailed"
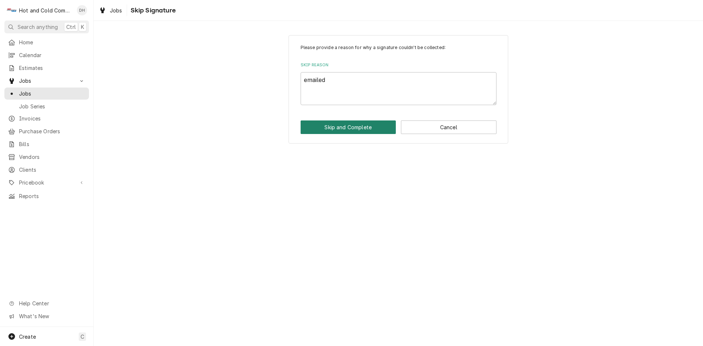
click at [346, 127] on button "Skip and Complete" at bounding box center [349, 128] width 96 height 14
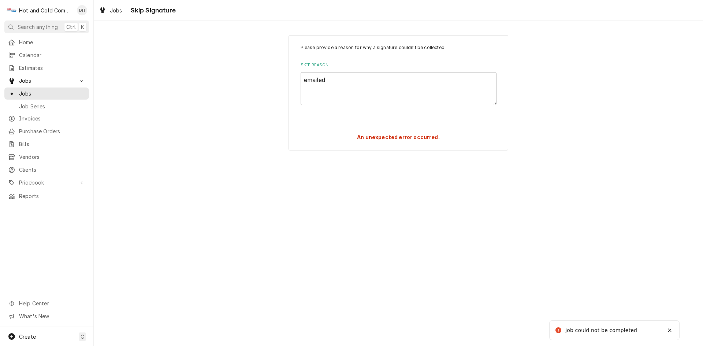
type textarea "x"
click at [557, 329] on icon "Notifications alt+T" at bounding box center [559, 330] width 6 height 6
click at [671, 333] on div "Notifications alt+T" at bounding box center [669, 330] width 7 height 7
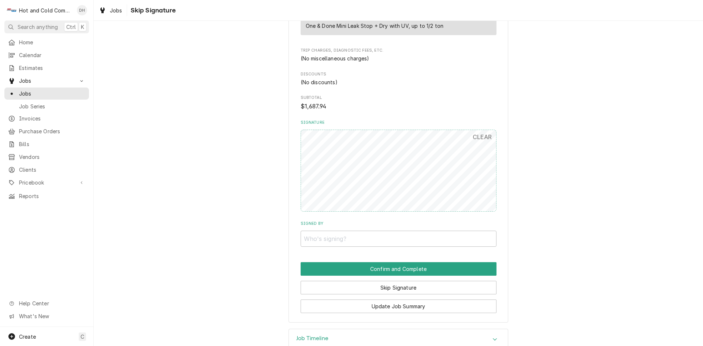
scroll to position [547, 0]
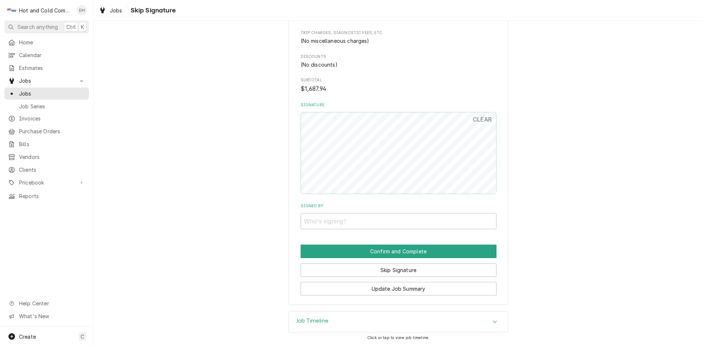
click at [493, 322] on icon "Accordion Header" at bounding box center [495, 322] width 5 height 6
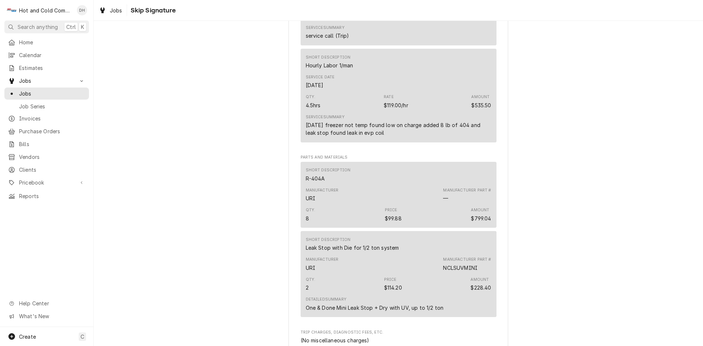
scroll to position [0, 0]
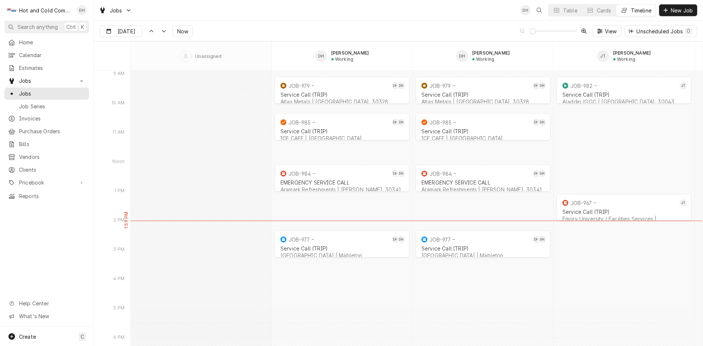
scroll to position [5862, 0]
